Goal: Information Seeking & Learning: Check status

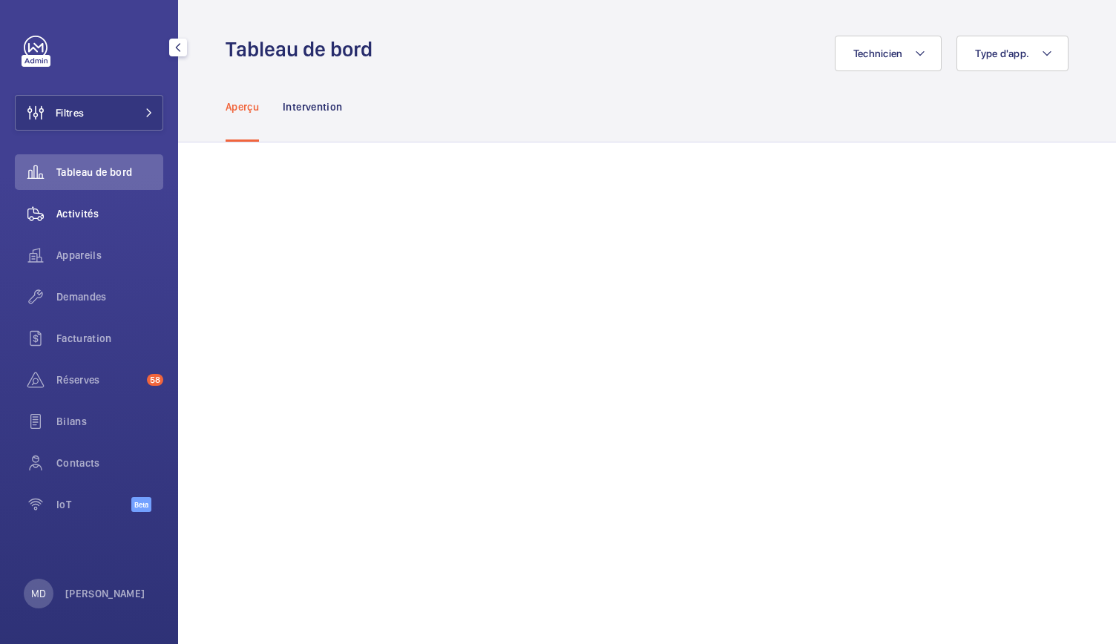
click at [83, 219] on span "Activités" at bounding box center [109, 213] width 107 height 15
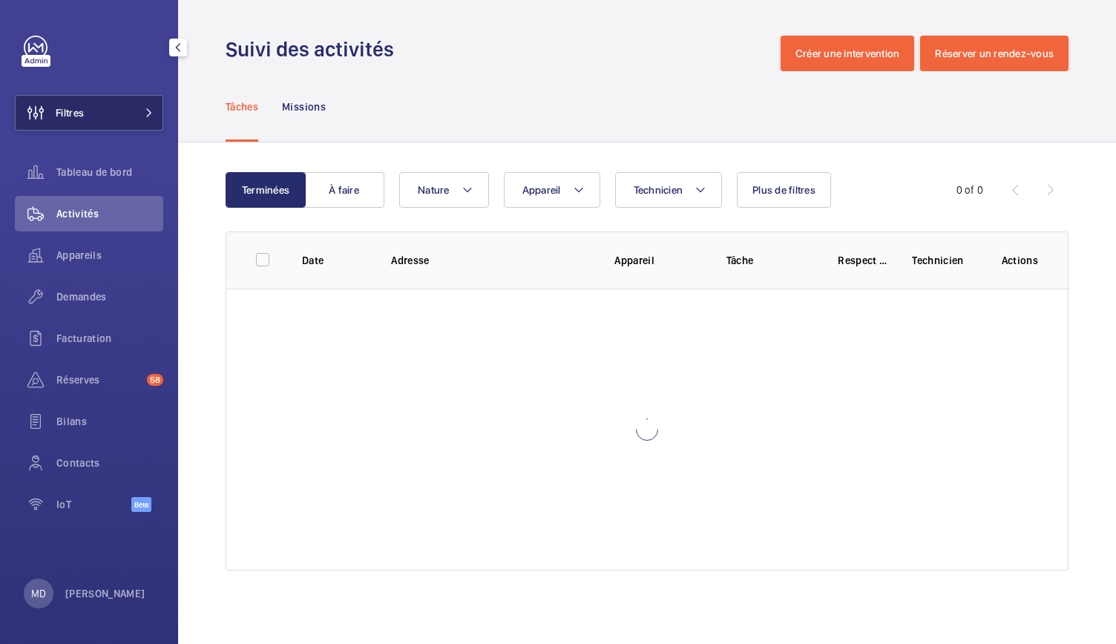
click at [117, 117] on button "Filtres" at bounding box center [89, 113] width 148 height 36
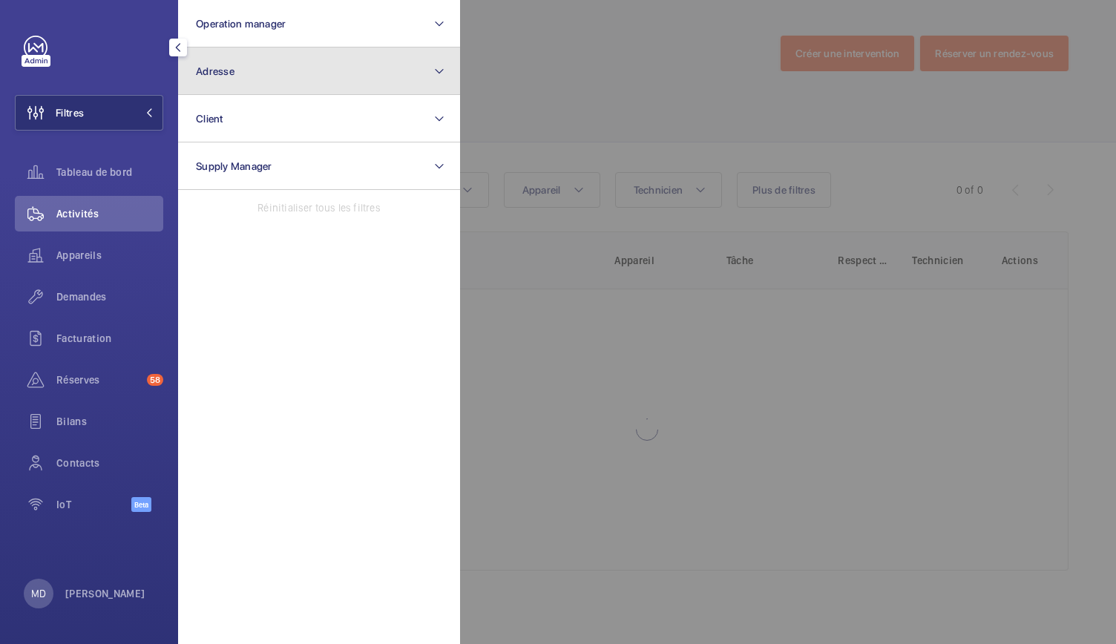
click at [283, 82] on button "Adresse" at bounding box center [319, 70] width 282 height 47
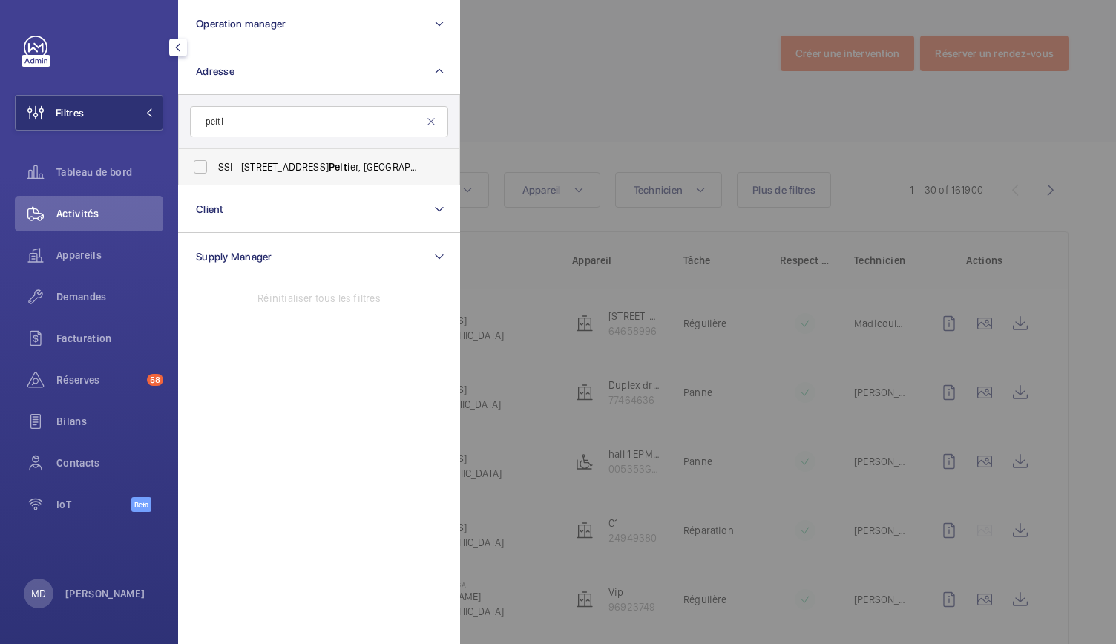
type input "pelti"
click at [212, 165] on label "SSI - [STREET_ADDRESS] - [STREET_ADDRESS]" at bounding box center [308, 167] width 258 height 36
click at [212, 165] on input "SSI - [STREET_ADDRESS] - [STREET_ADDRESS]" at bounding box center [200, 167] width 30 height 30
checkbox input "true"
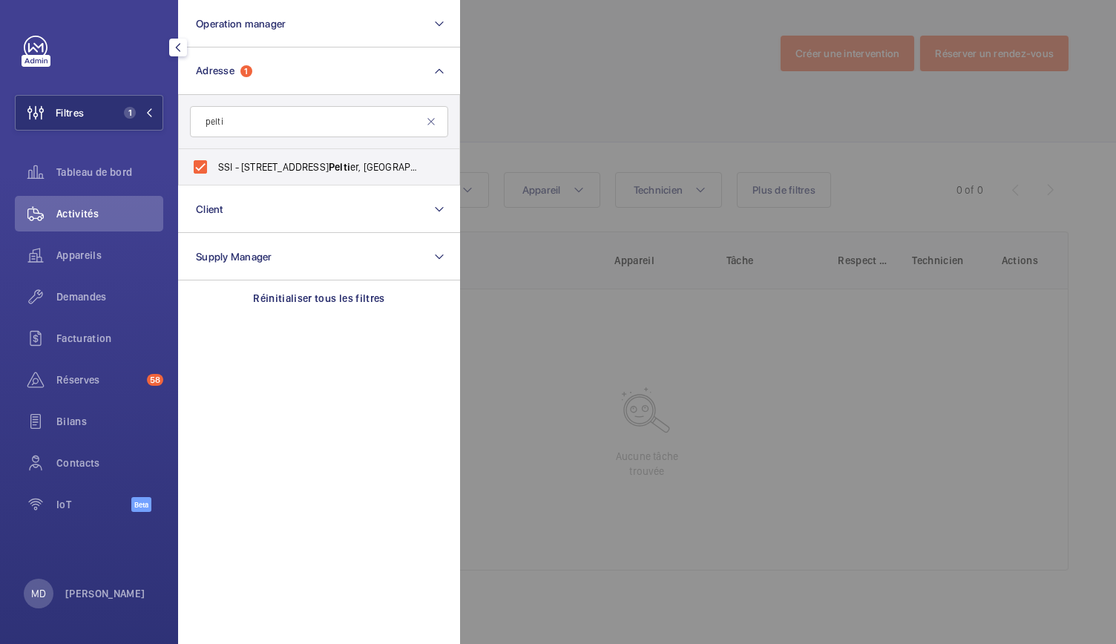
click at [634, 73] on div at bounding box center [1018, 322] width 1116 height 644
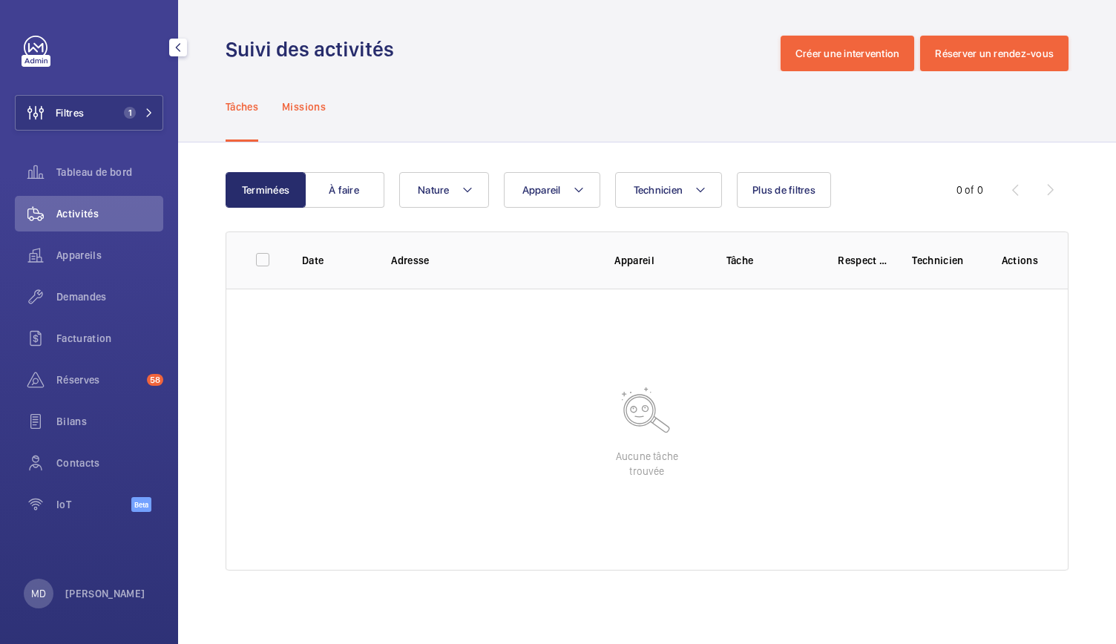
click at [322, 99] on p "Missions" at bounding box center [304, 106] width 44 height 15
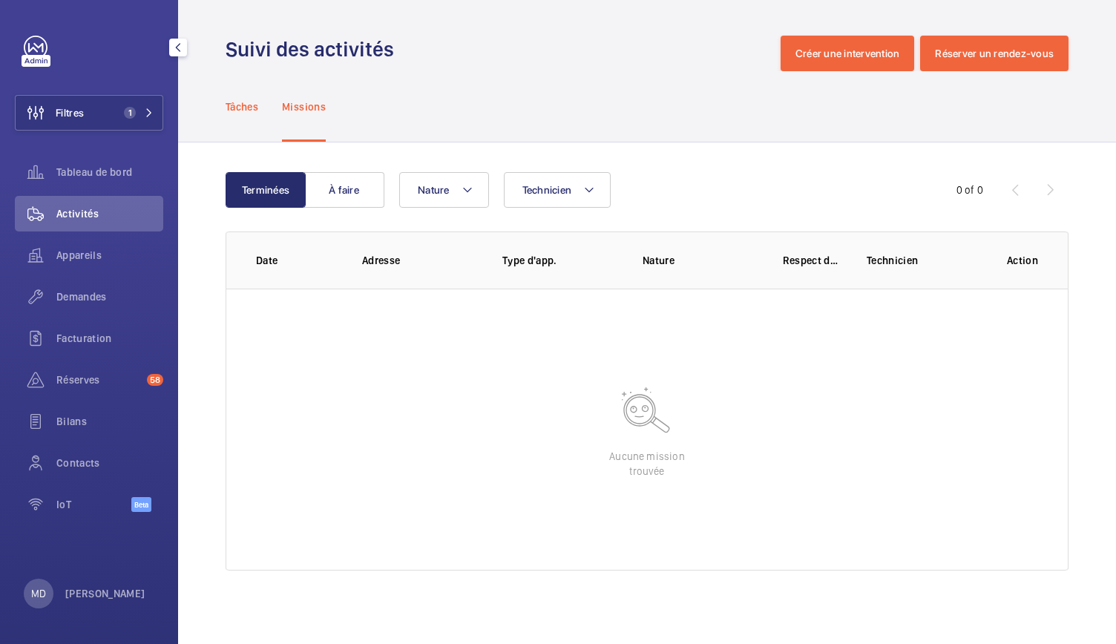
click at [239, 113] on p "Tâches" at bounding box center [242, 106] width 33 height 15
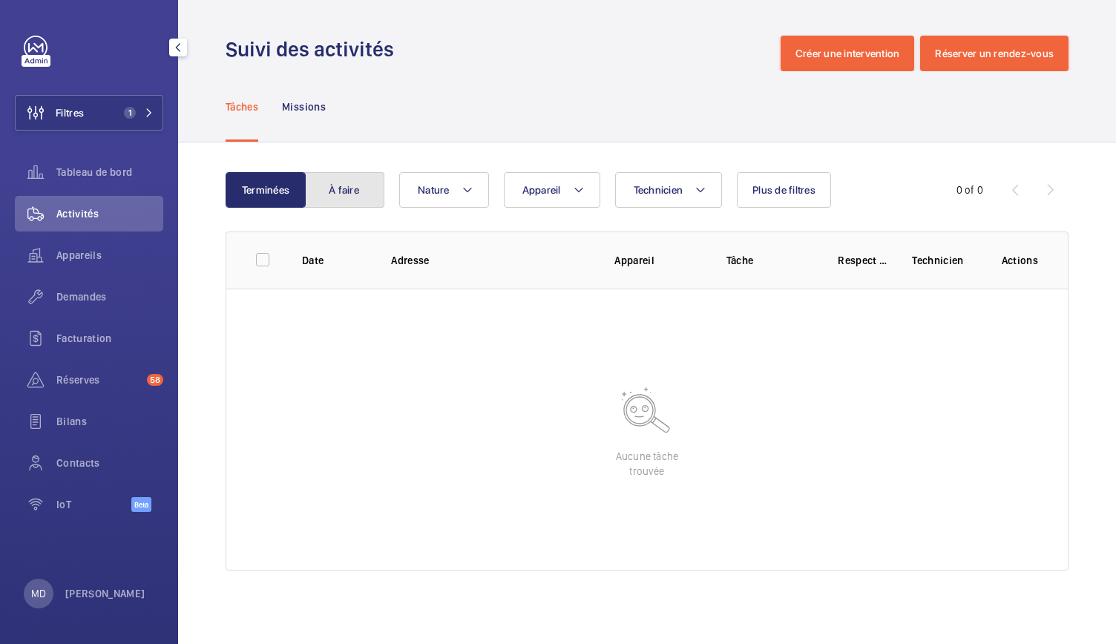
click at [361, 197] on button "À faire" at bounding box center [344, 190] width 80 height 36
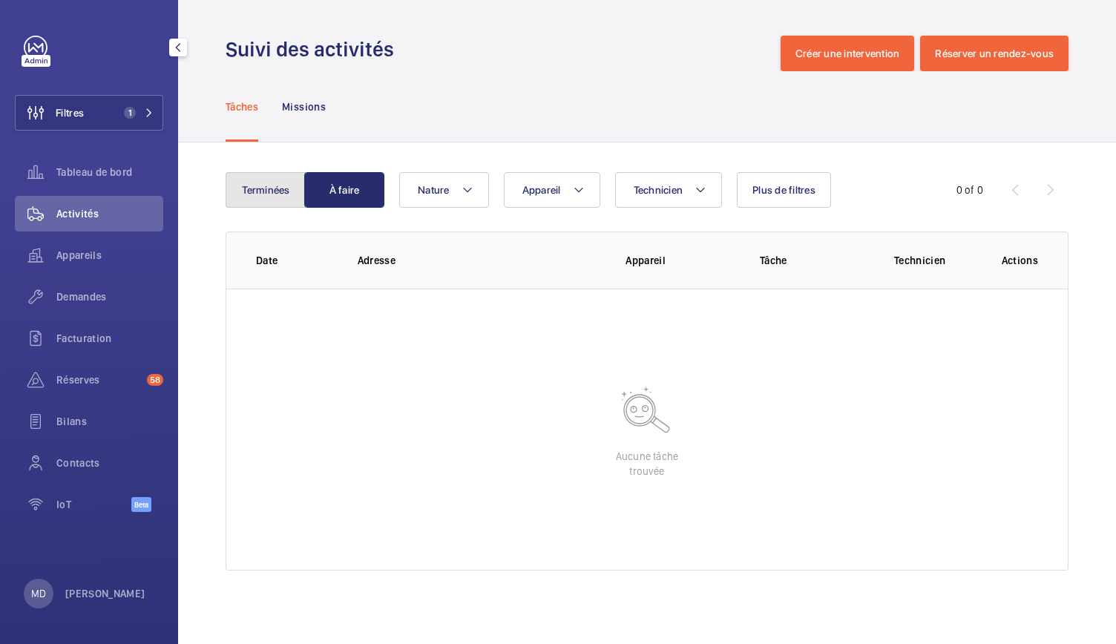
click at [263, 190] on button "Terminées" at bounding box center [266, 190] width 80 height 36
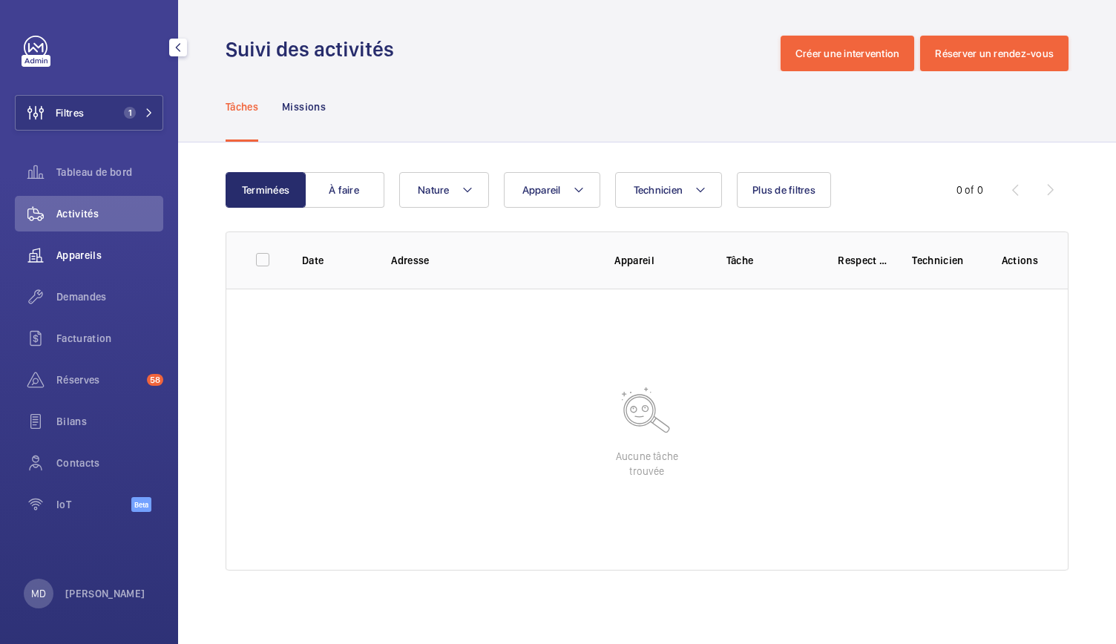
click at [70, 260] on span "Appareils" at bounding box center [109, 255] width 107 height 15
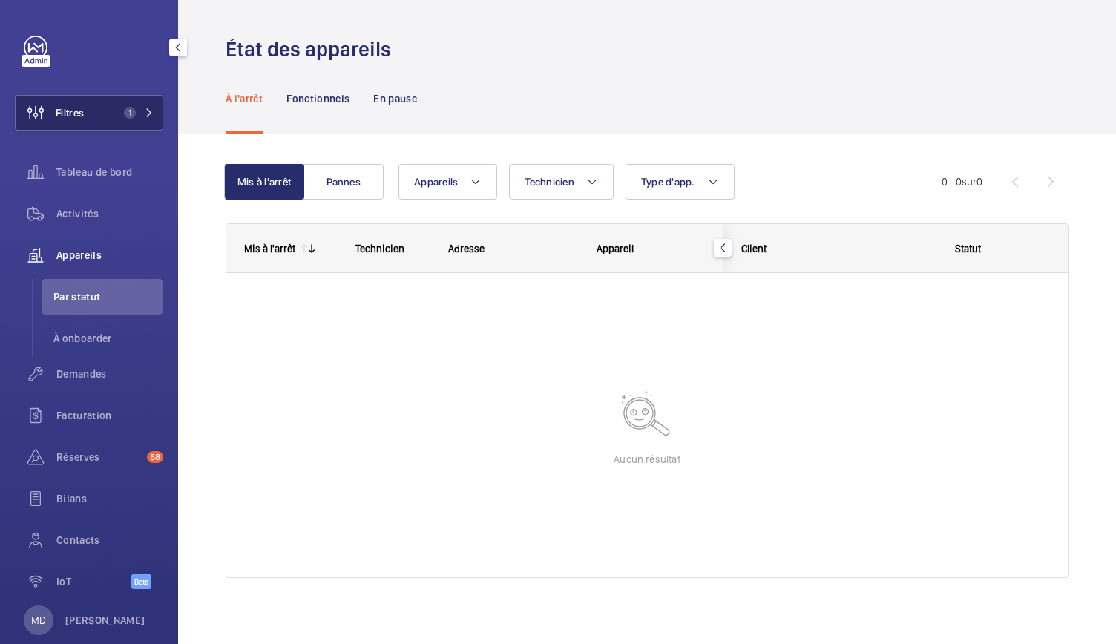
click at [108, 118] on button "Filtres 1" at bounding box center [89, 113] width 148 height 36
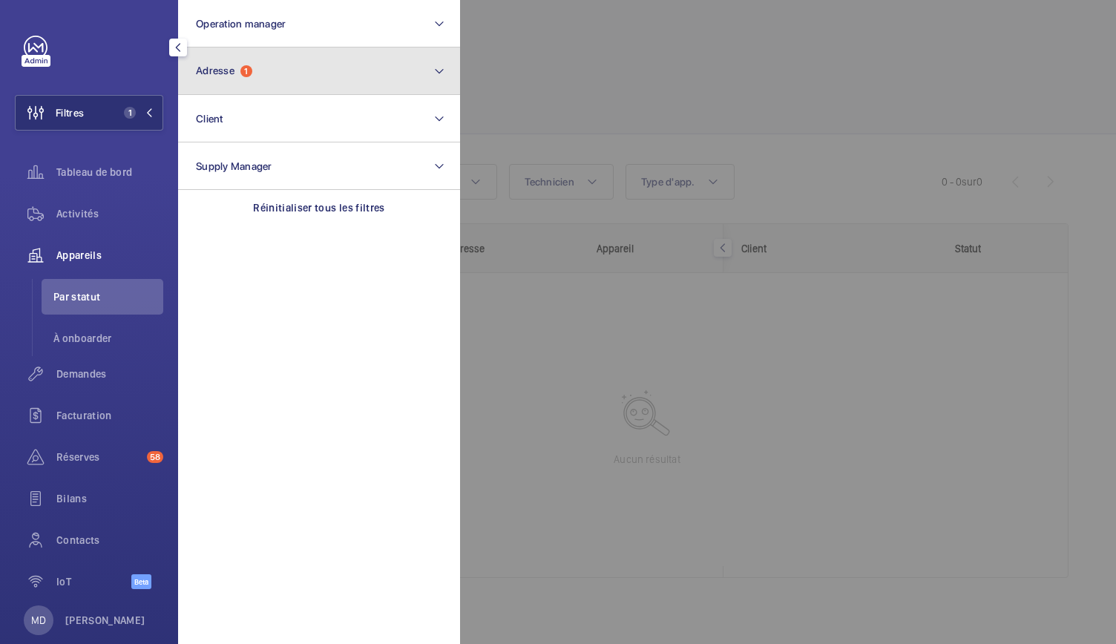
click at [266, 70] on button "Adresse 1" at bounding box center [319, 70] width 282 height 47
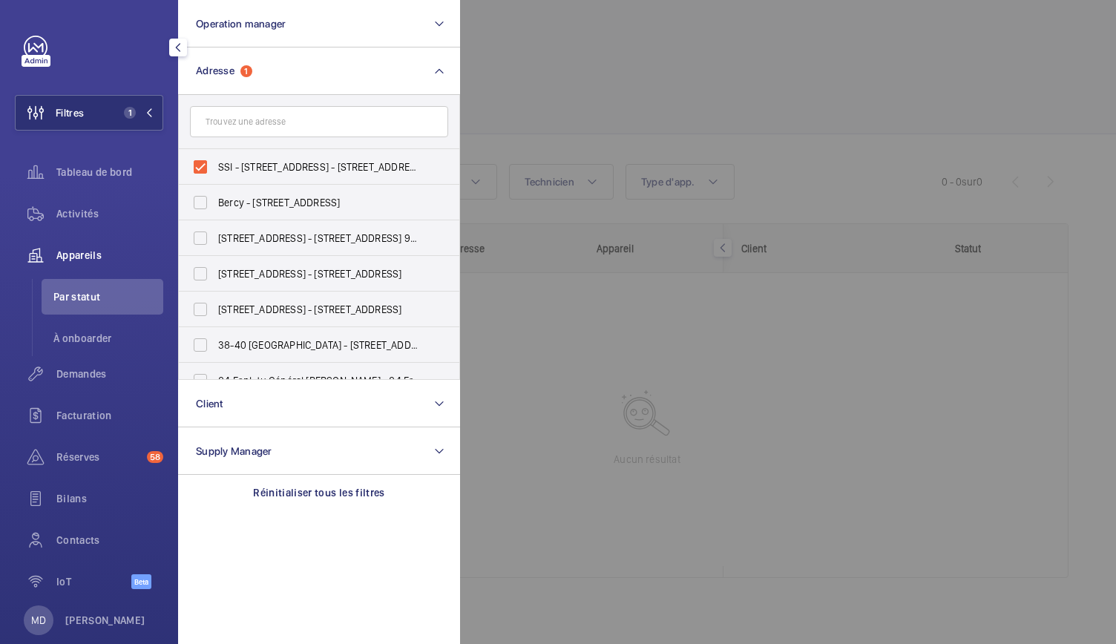
click at [269, 114] on input "text" at bounding box center [319, 121] width 258 height 31
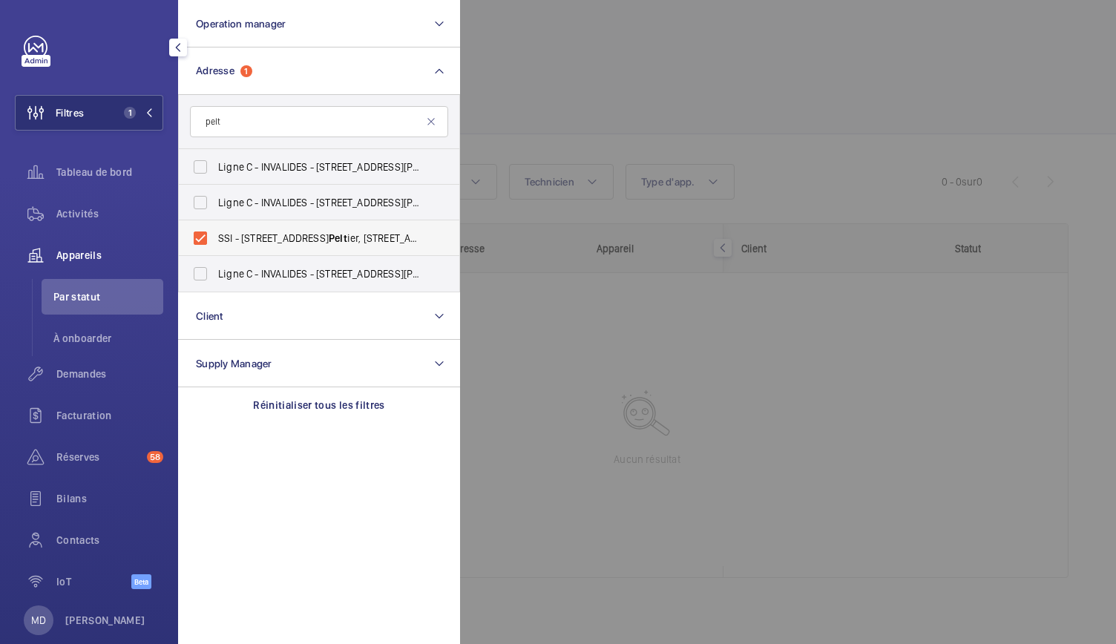
type input "pelt"
click at [197, 240] on label "SSI - [STREET_ADDRESS] - [STREET_ADDRESS]" at bounding box center [308, 238] width 258 height 36
click at [197, 240] on input "SSI - [STREET_ADDRESS] - [STREET_ADDRESS]" at bounding box center [200, 238] width 30 height 30
checkbox input "false"
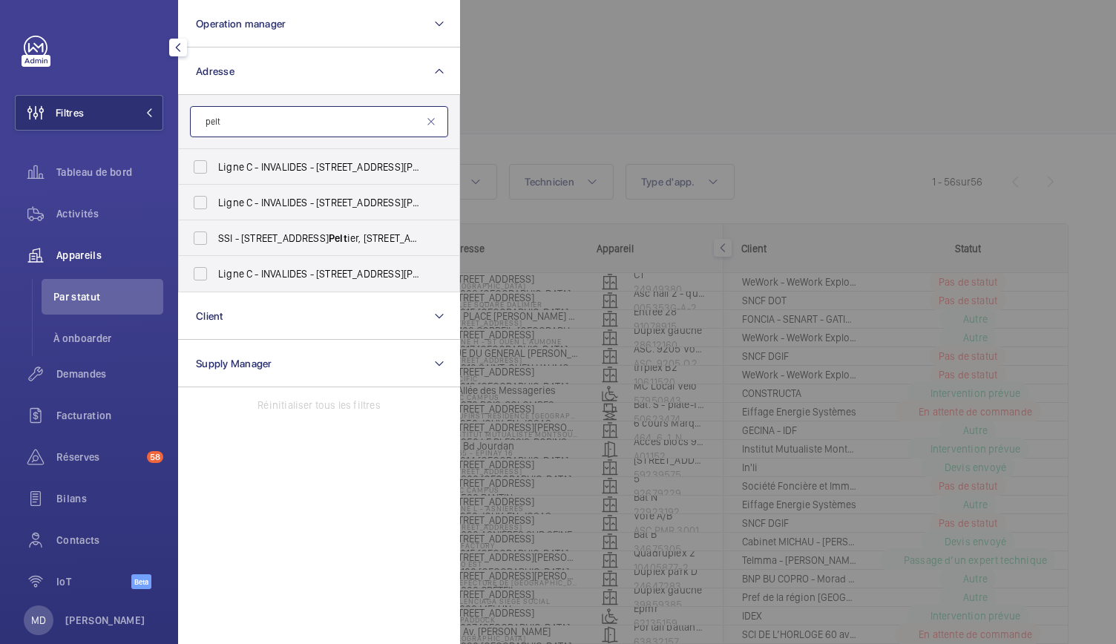
click at [320, 130] on input "pelt" at bounding box center [319, 121] width 258 height 31
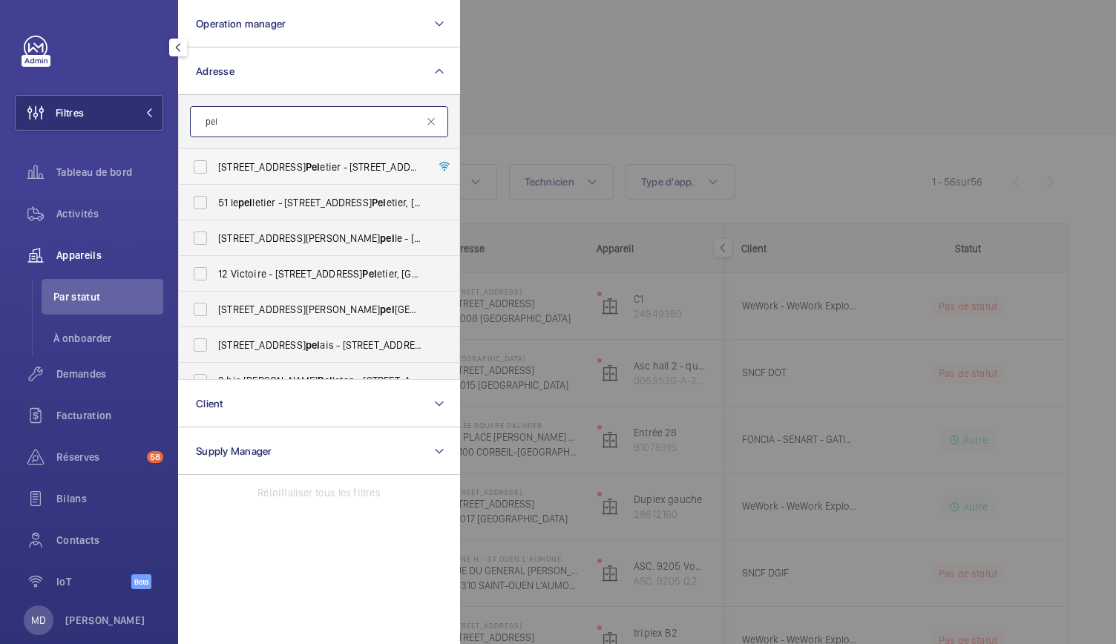
type input "pel"
click at [263, 164] on span "[STREET_ADDRESS] etier - [STREET_ADDRESS]" at bounding box center [320, 167] width 204 height 15
click at [215, 164] on input "[STREET_ADDRESS] etier - [STREET_ADDRESS]" at bounding box center [200, 167] width 30 height 30
checkbox input "true"
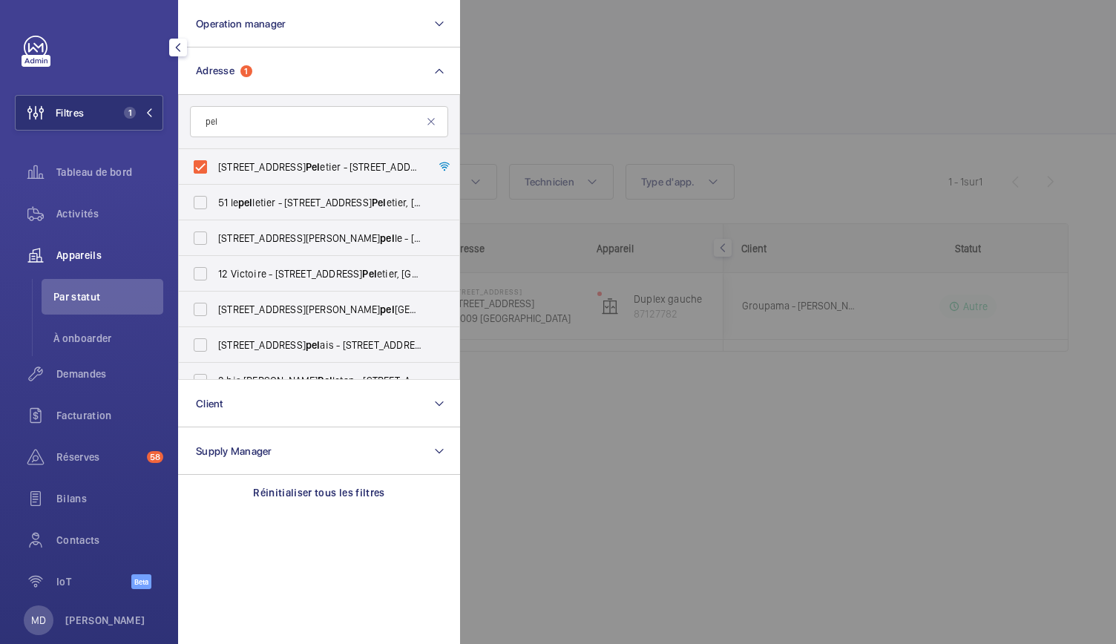
click at [651, 84] on div at bounding box center [1018, 322] width 1116 height 644
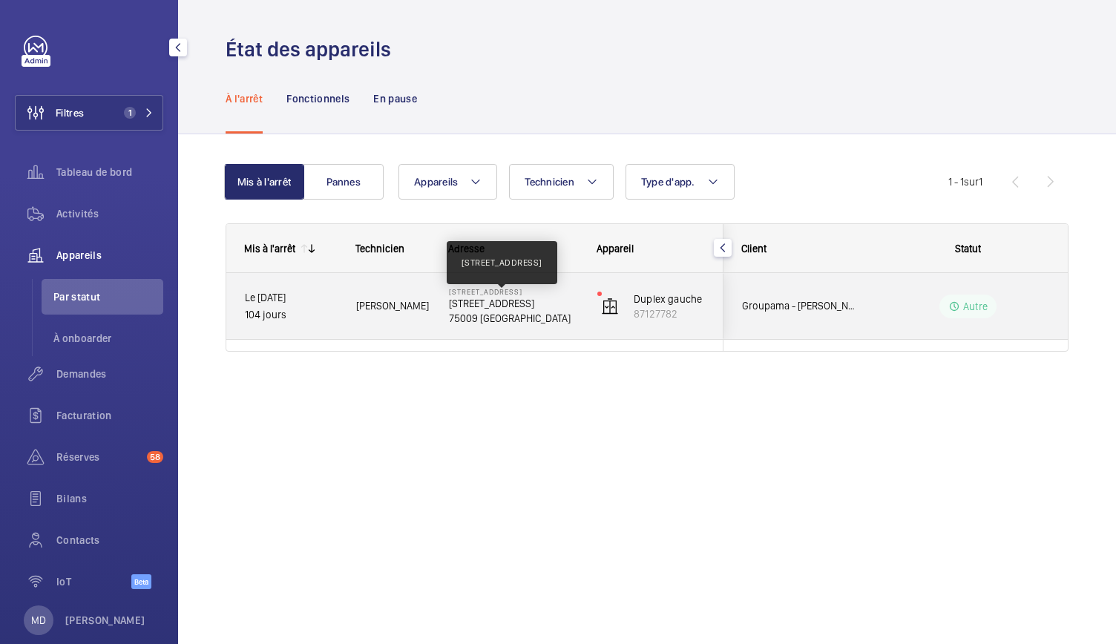
click at [517, 308] on p "[STREET_ADDRESS]" at bounding box center [513, 303] width 129 height 15
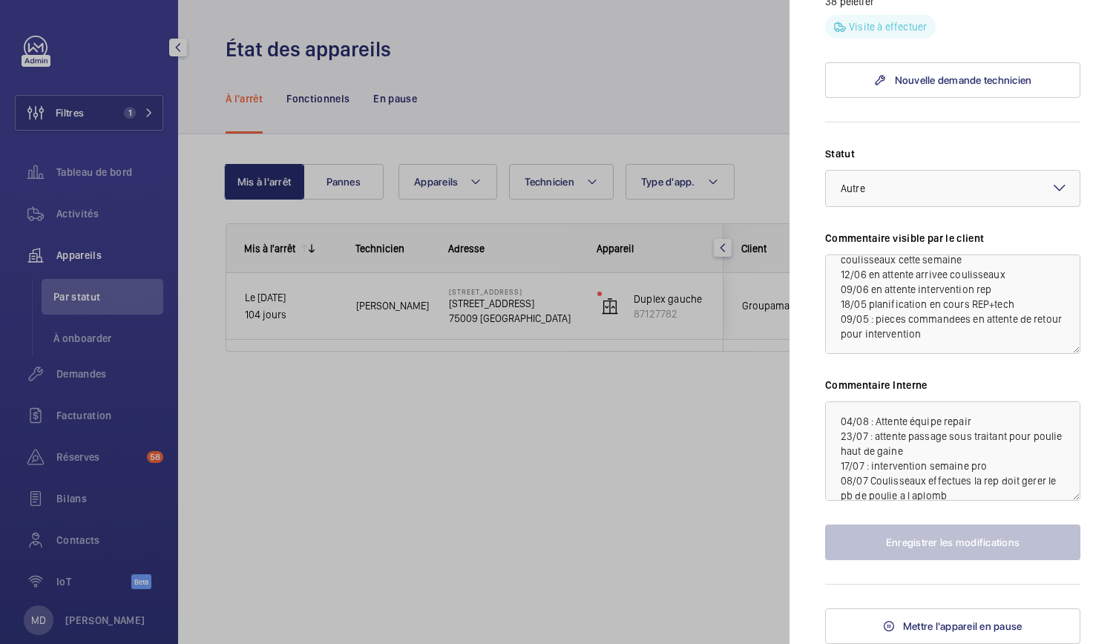
click at [757, 114] on div at bounding box center [558, 322] width 1116 height 644
